Goal: Use online tool/utility: Utilize a website feature to perform a specific function

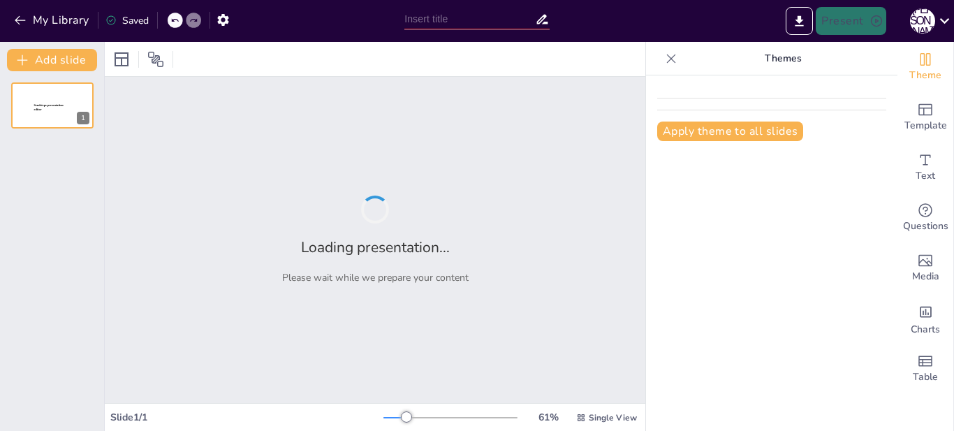
type input "Серпнева онлайн-конференція: Готуємось до нового навчального року!"
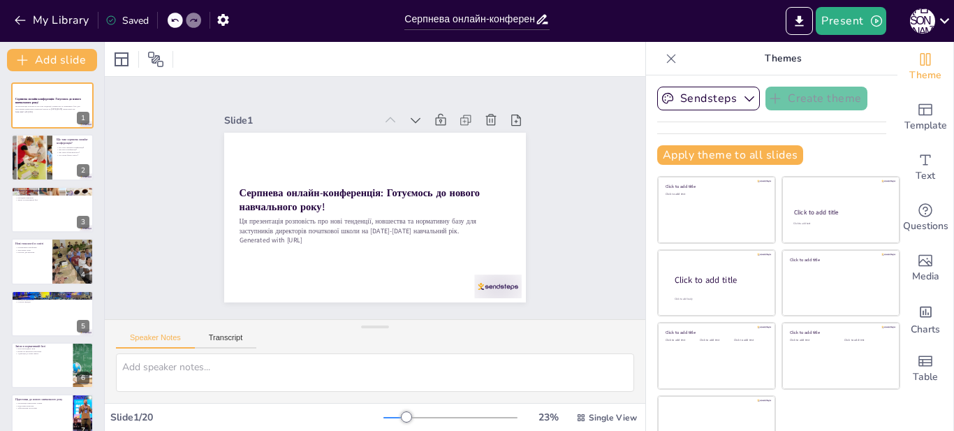
checkbox input "true"
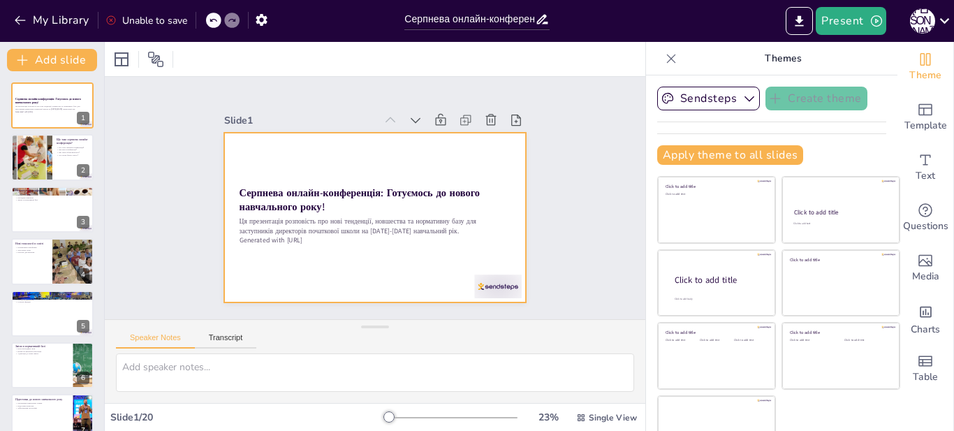
checkbox input "true"
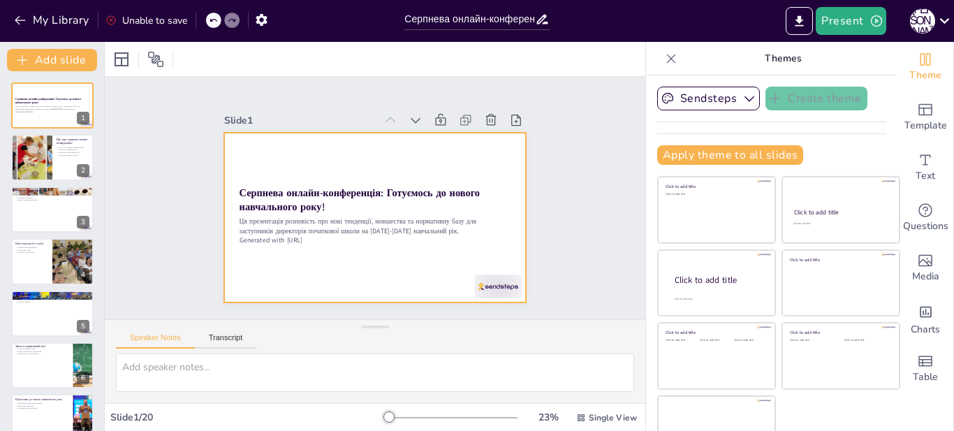
checkbox input "true"
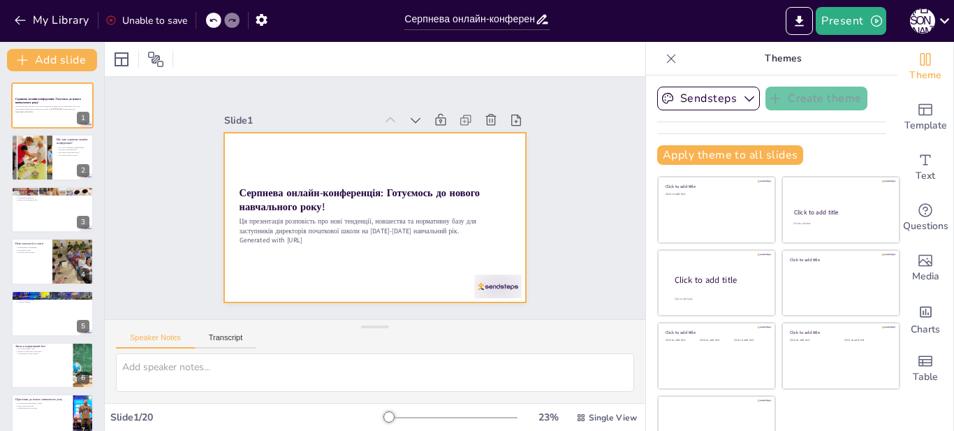
checkbox input "true"
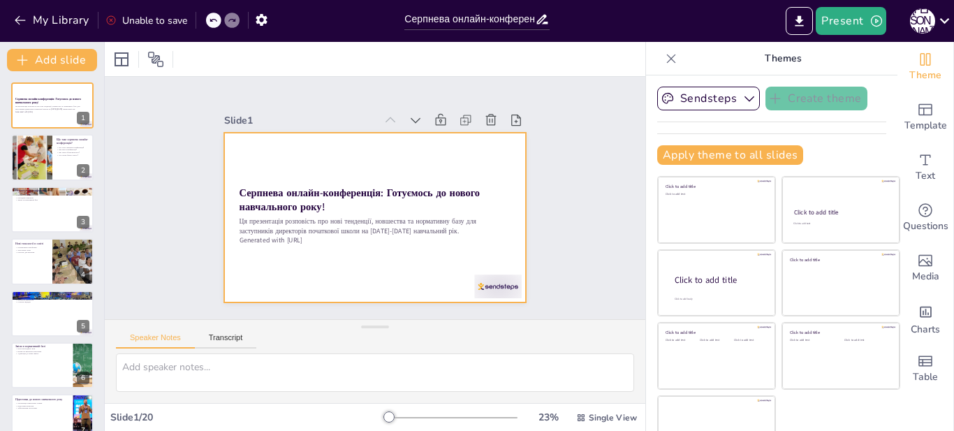
checkbox input "true"
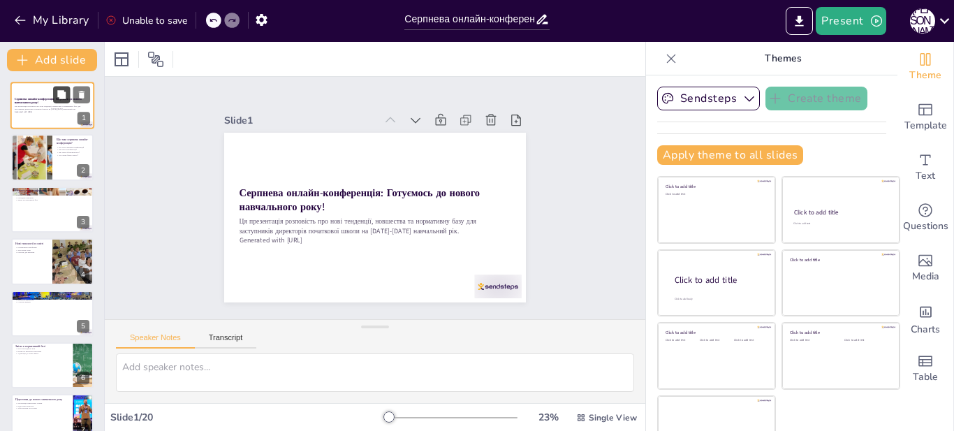
checkbox input "true"
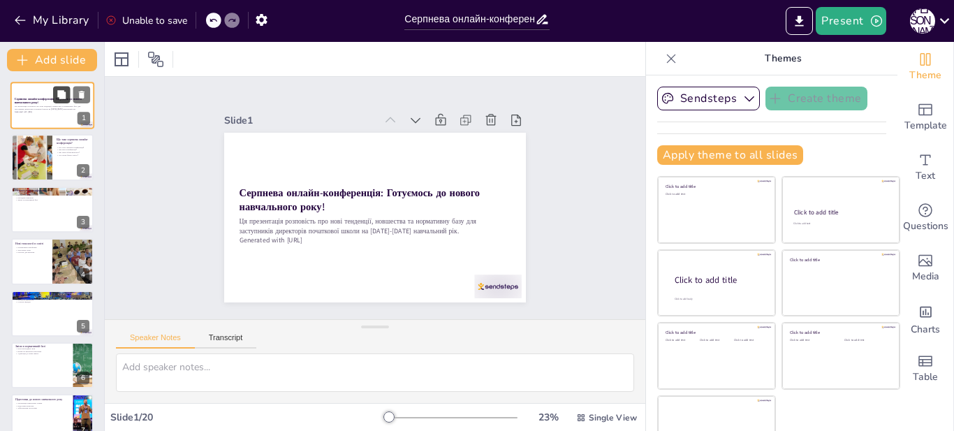
checkbox input "true"
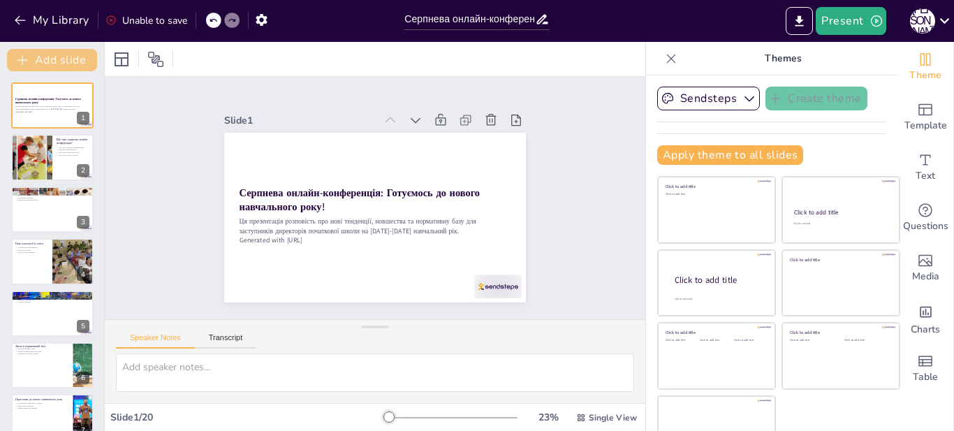
checkbox input "true"
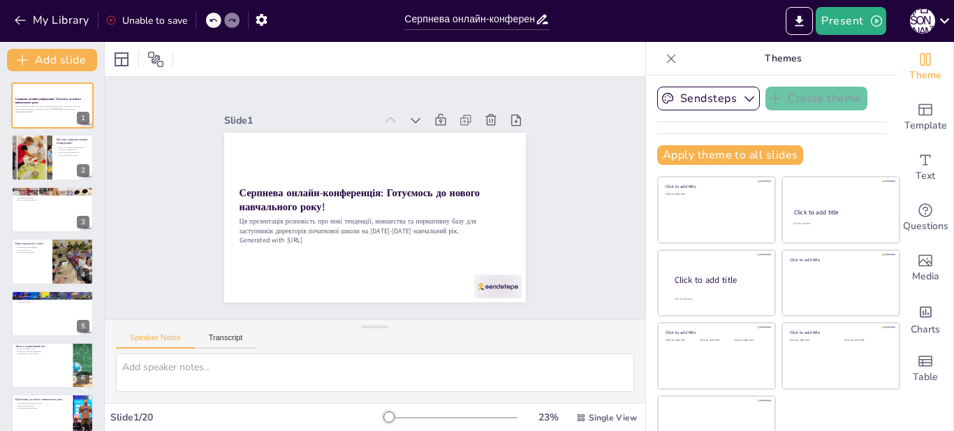
checkbox input "true"
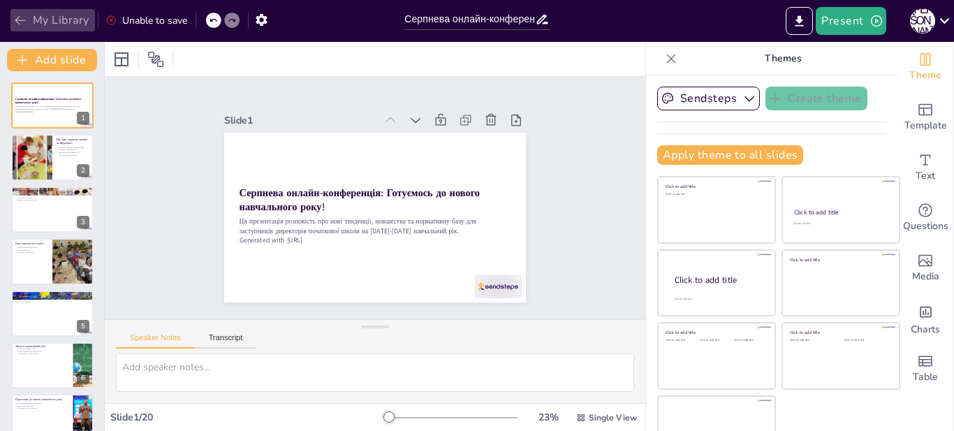
click at [20, 21] on icon "button" at bounding box center [20, 20] width 14 height 14
